Goal: Task Accomplishment & Management: Manage account settings

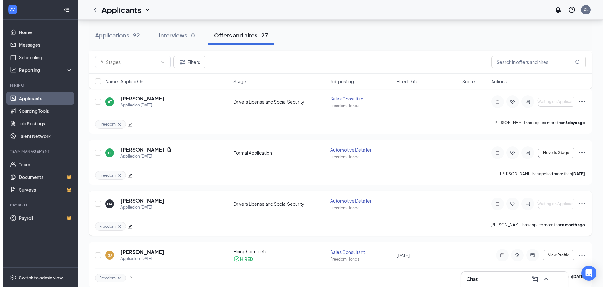
scroll to position [126, 0]
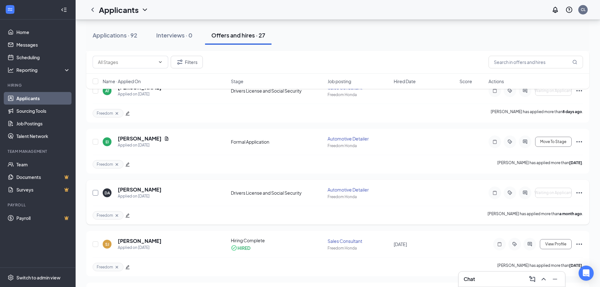
click at [96, 193] on input "checkbox" at bounding box center [96, 193] width 6 height 6
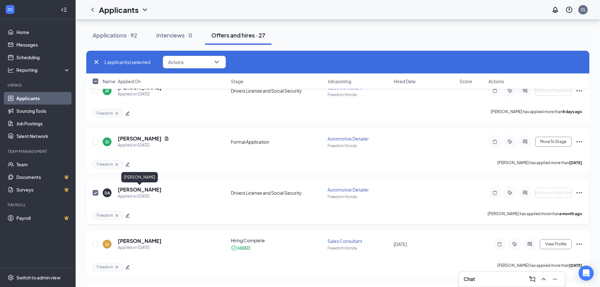
click at [136, 189] on h5 "[PERSON_NAME]" at bounding box center [140, 189] width 44 height 7
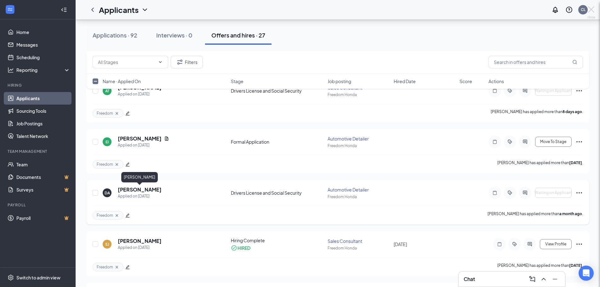
checkbox input "false"
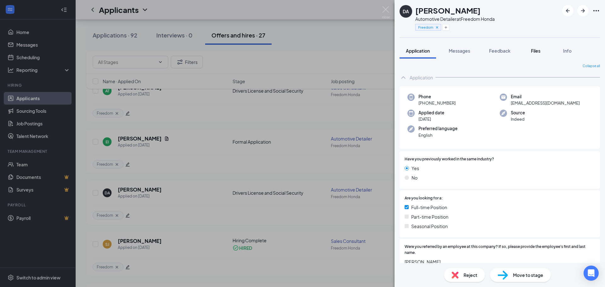
click at [536, 53] on span "Files" at bounding box center [535, 51] width 9 height 6
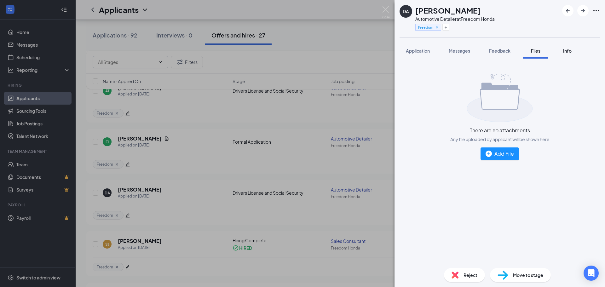
click at [571, 52] on span "Info" at bounding box center [567, 51] width 9 height 6
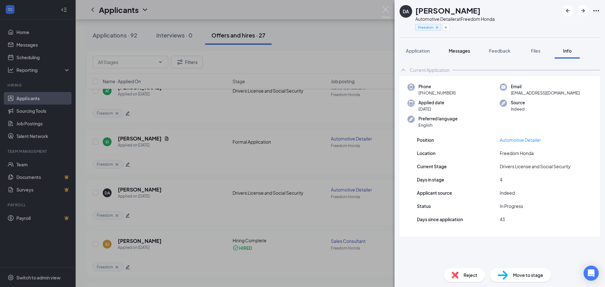
click at [464, 53] on span "Messages" at bounding box center [459, 51] width 21 height 6
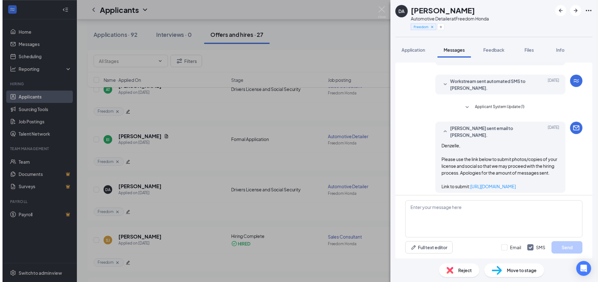
scroll to position [268, 0]
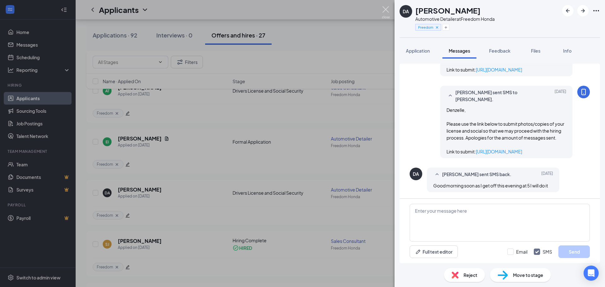
click at [388, 11] on img at bounding box center [386, 12] width 8 height 12
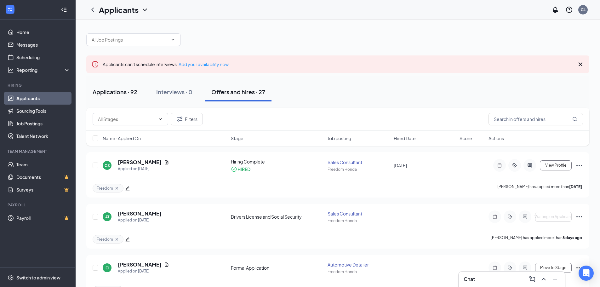
click at [113, 93] on div "Applications · 92" at bounding box center [115, 92] width 45 height 8
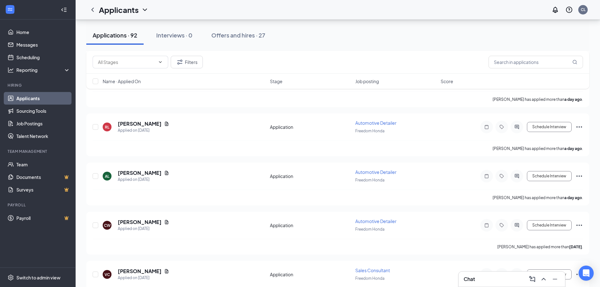
scroll to position [126, 0]
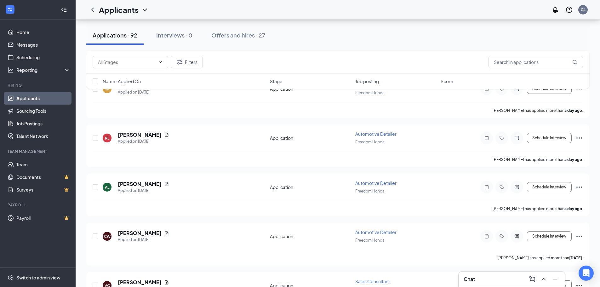
click at [235, 36] on div "Offers and hires · 27" at bounding box center [238, 35] width 54 height 8
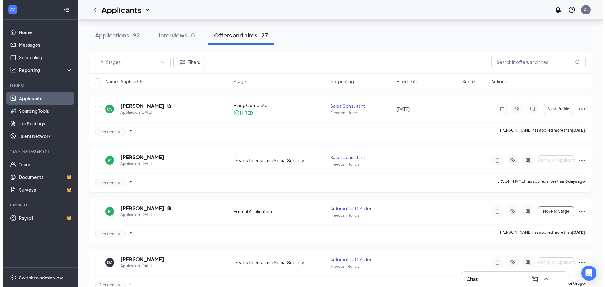
scroll to position [95, 0]
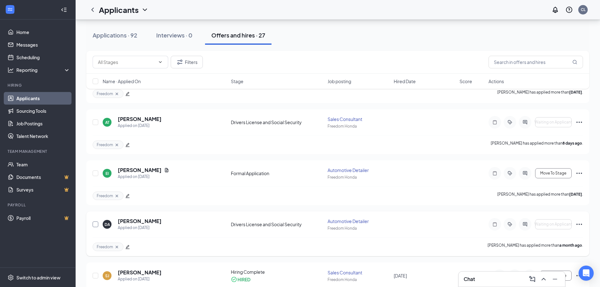
click at [98, 225] on input "checkbox" at bounding box center [96, 225] width 6 height 6
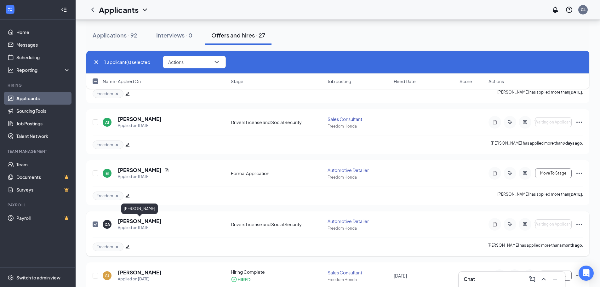
click at [146, 221] on h5 "[PERSON_NAME]" at bounding box center [140, 221] width 44 height 7
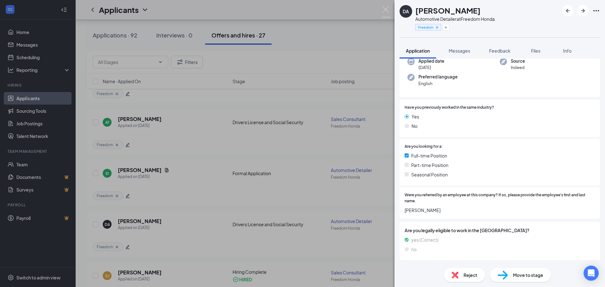
scroll to position [88, 0]
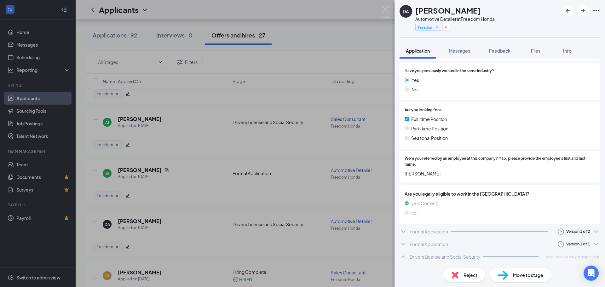
click at [445, 244] on div "Formal Application" at bounding box center [429, 244] width 38 height 6
click at [544, 252] on li "Sent: [DATE] 11:56 AM" at bounding box center [558, 259] width 76 height 14
click at [492, 254] on span "Applicant has been moved from Automotive Detailer at Freedom Honda" at bounding box center [500, 253] width 117 height 5
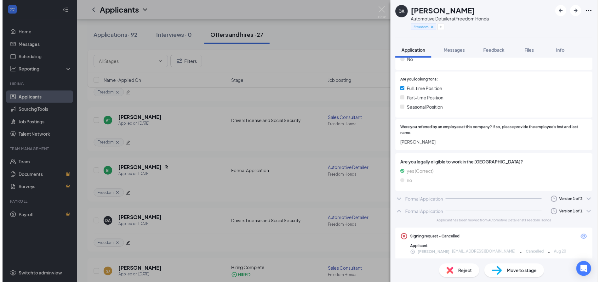
scroll to position [149, 0]
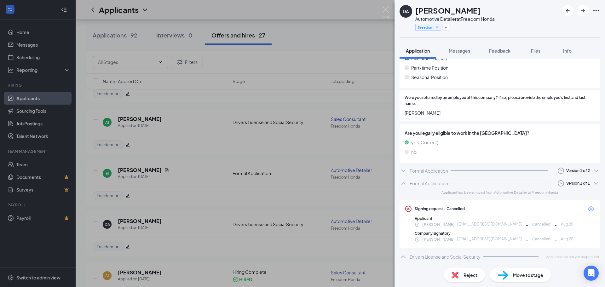
click at [447, 238] on div "[PERSON_NAME] [EMAIL_ADDRESS][DOMAIN_NAME] - Cancelled - [DATE]" at bounding box center [505, 239] width 180 height 7
click at [350, 60] on div "DA [PERSON_NAME] Automotive Detailer at Freedom Honda Freedom Application Messa…" at bounding box center [302, 143] width 605 height 287
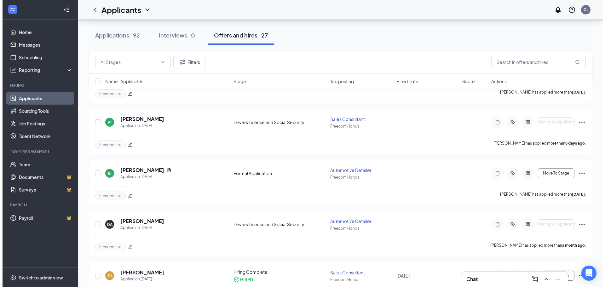
scroll to position [126, 0]
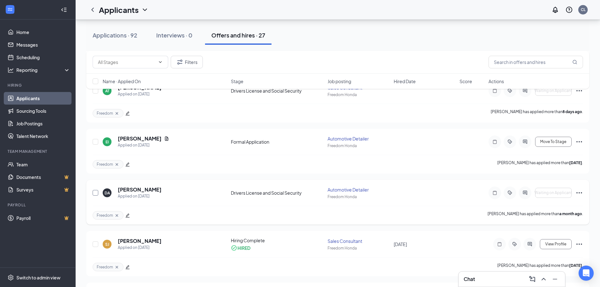
click at [93, 194] on input "checkbox" at bounding box center [96, 193] width 6 height 6
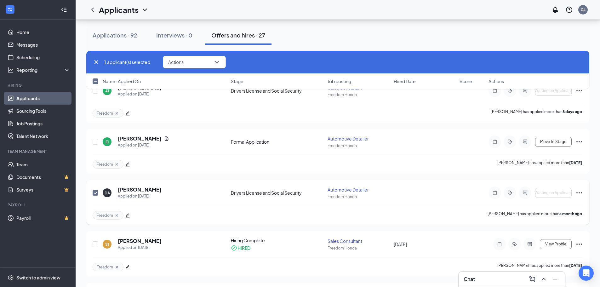
click at [105, 216] on span "Freedom" at bounding box center [105, 215] width 16 height 5
click at [135, 192] on h5 "[PERSON_NAME]" at bounding box center [140, 189] width 44 height 7
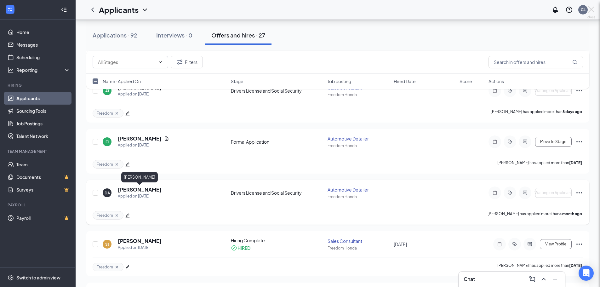
checkbox input "false"
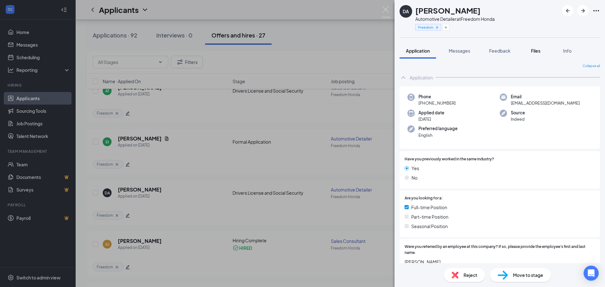
click at [535, 53] on span "Files" at bounding box center [535, 51] width 9 height 6
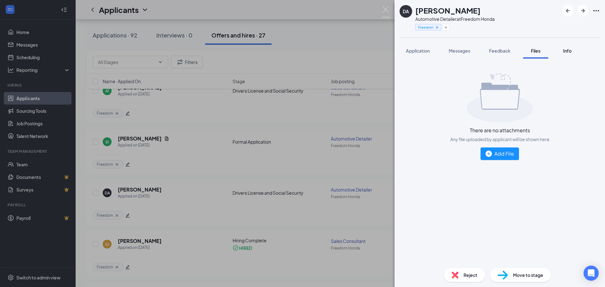
click at [568, 52] on span "Info" at bounding box center [567, 51] width 9 height 6
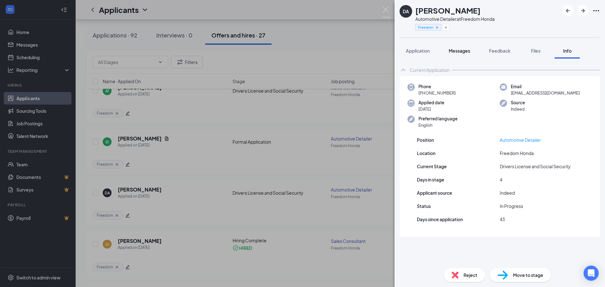
click at [465, 52] on span "Messages" at bounding box center [459, 51] width 21 height 6
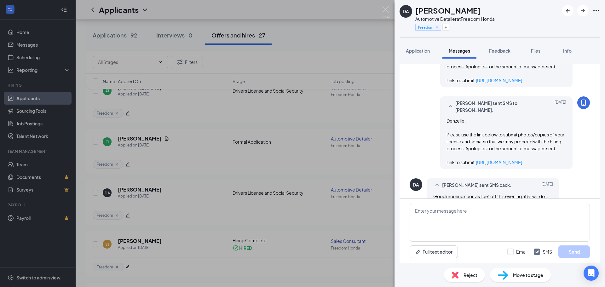
scroll to position [268, 0]
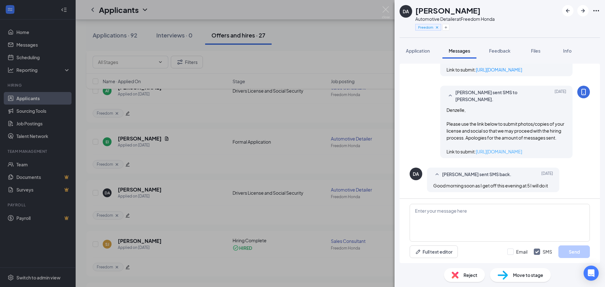
click at [505, 152] on link "[URL][DOMAIN_NAME]" at bounding box center [499, 152] width 46 height 6
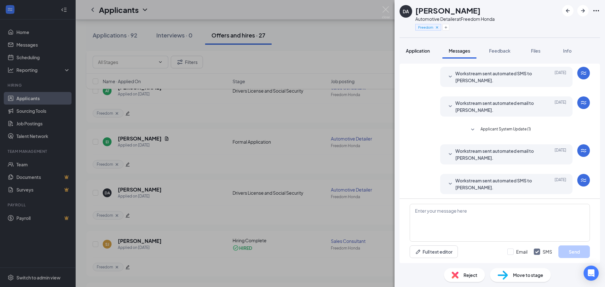
scroll to position [47, 0]
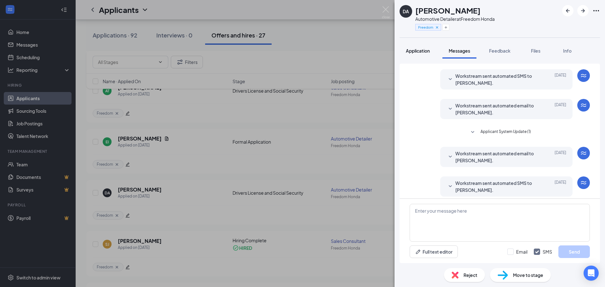
click at [422, 53] on span "Application" at bounding box center [418, 51] width 24 height 6
